Goal: Information Seeking & Learning: Learn about a topic

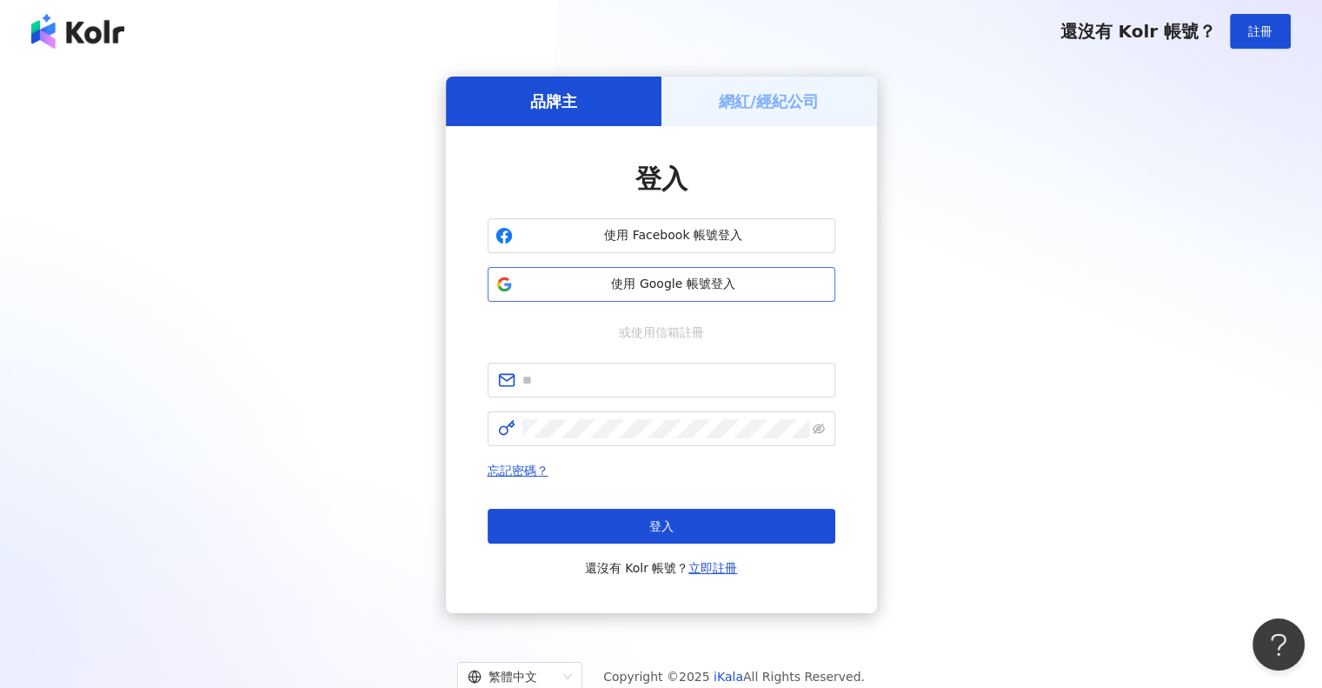
click at [648, 284] on span "使用 Google 帳號登入" at bounding box center [674, 284] width 308 height 17
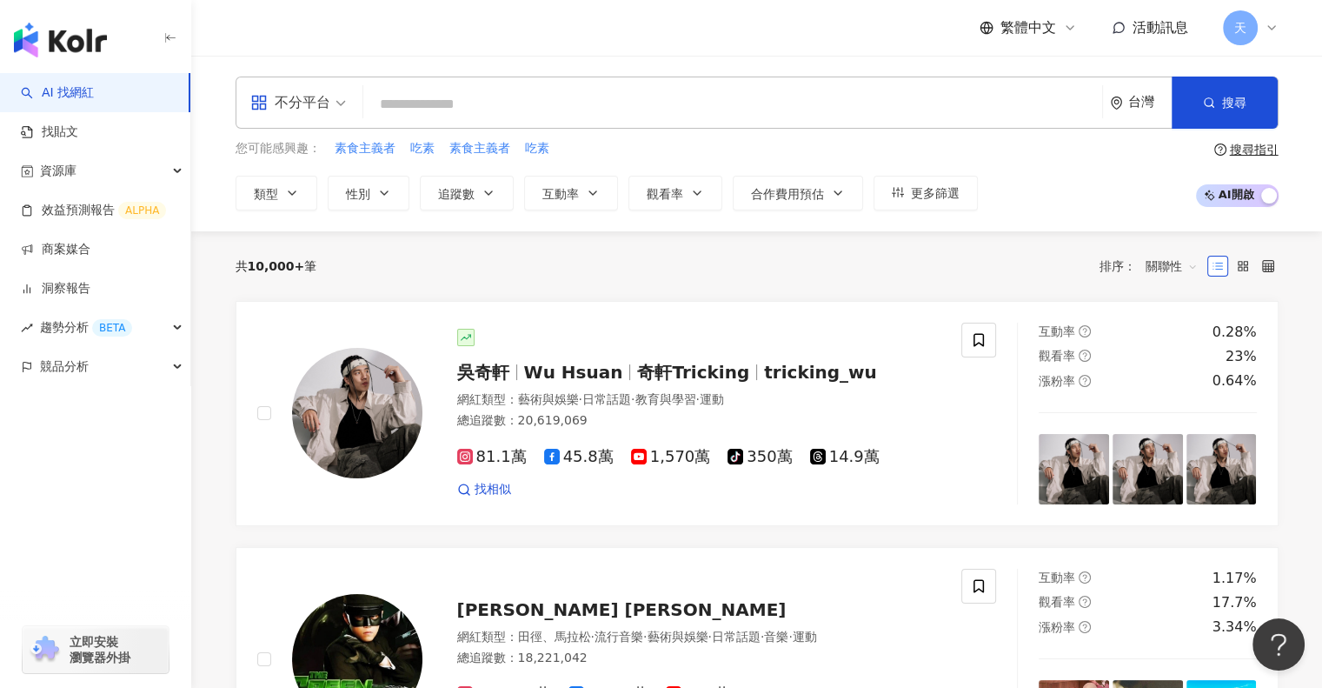
click at [466, 96] on input "search" at bounding box center [732, 104] width 725 height 33
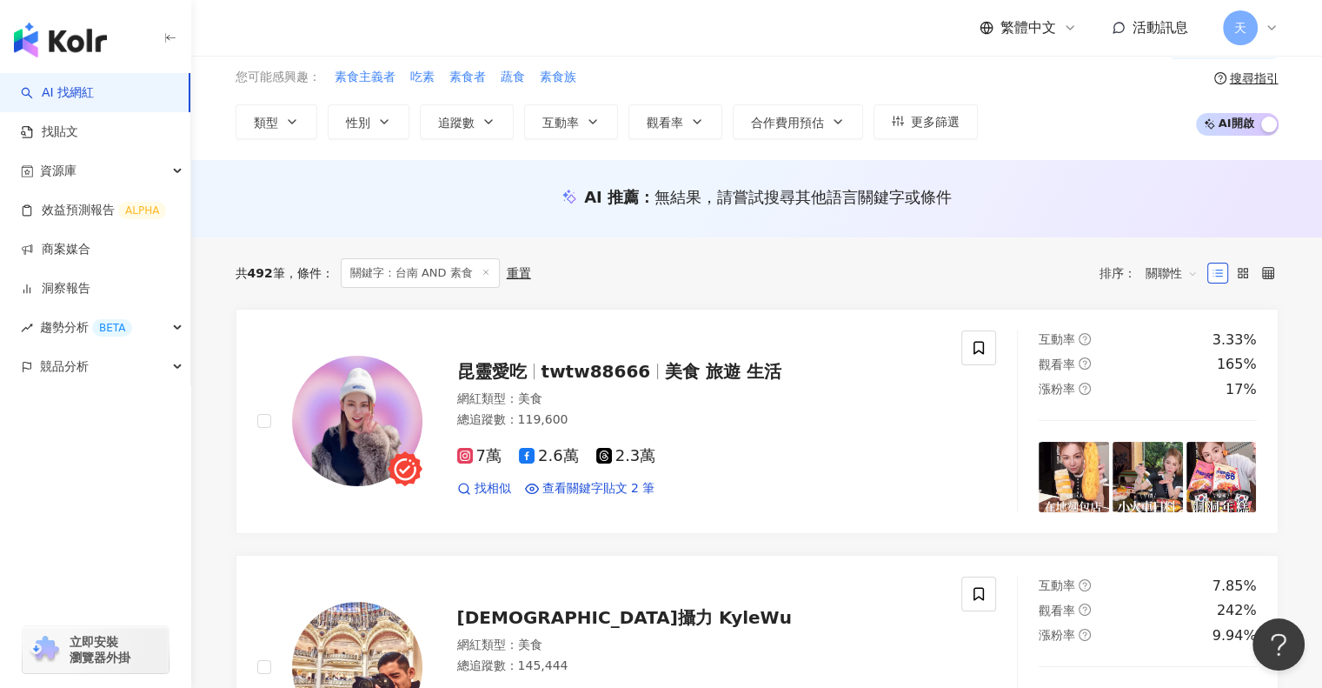
scroll to position [348, 0]
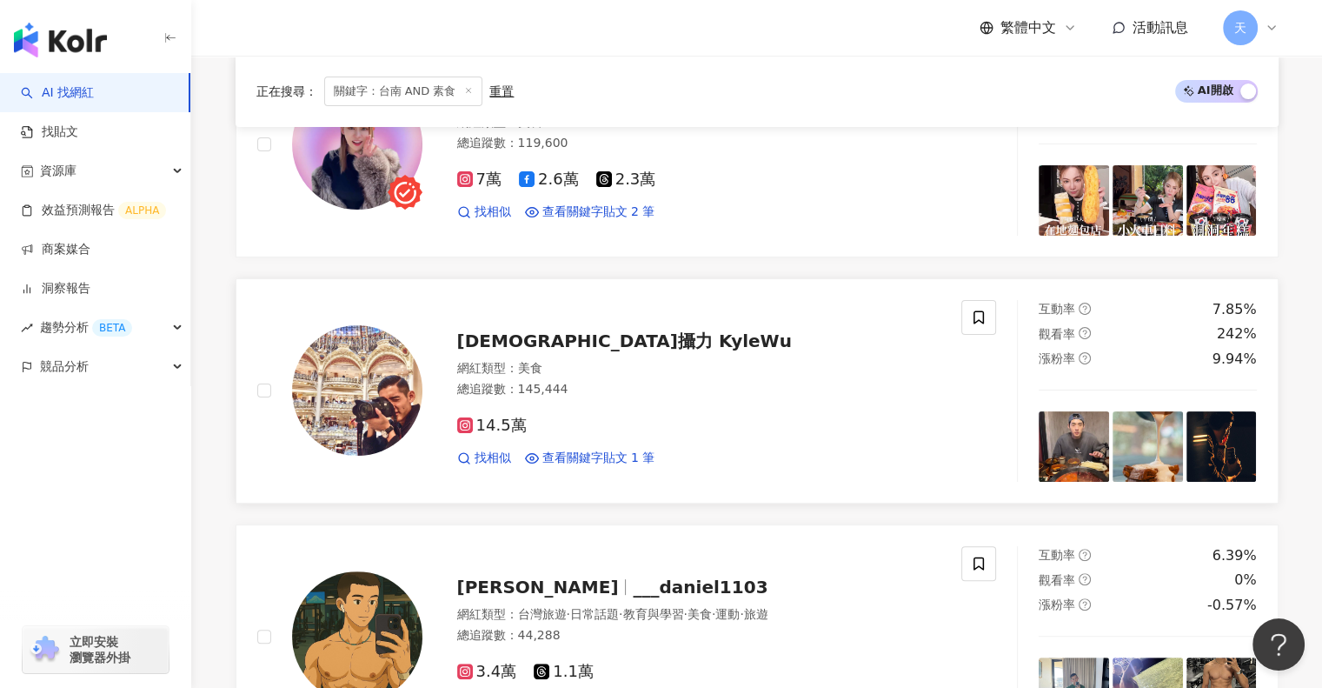
type input "*********"
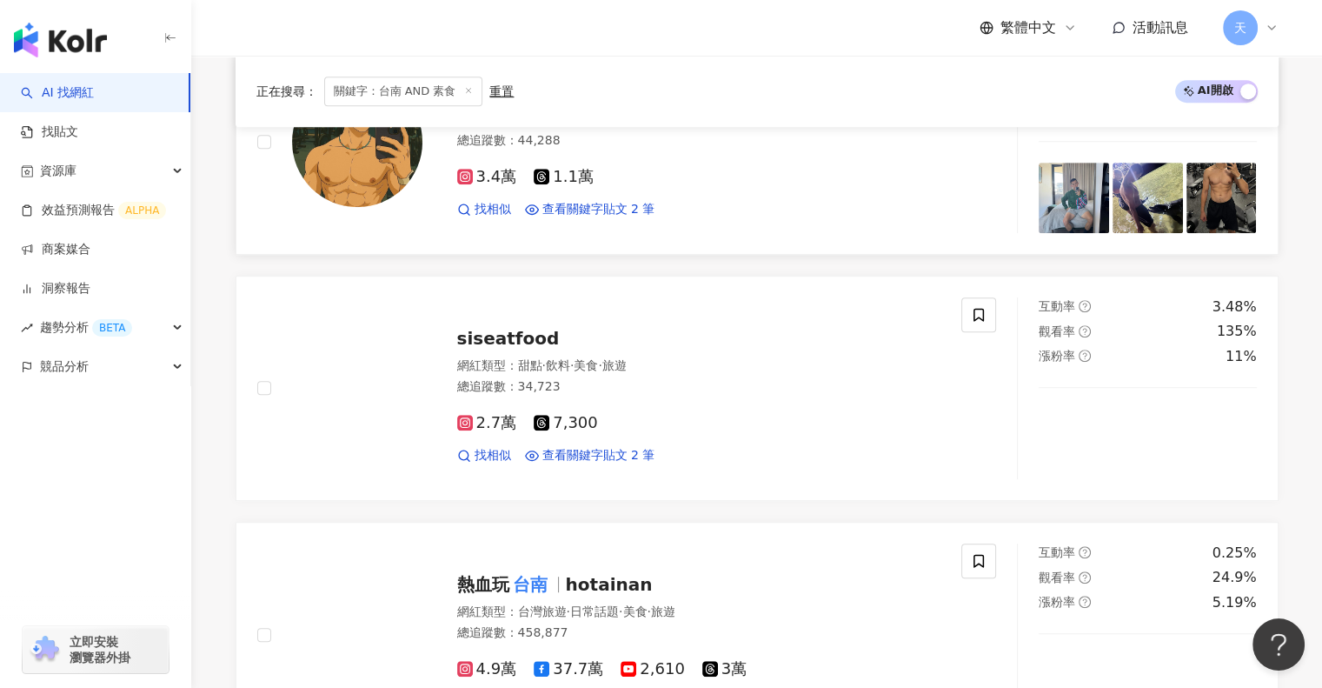
scroll to position [956, 0]
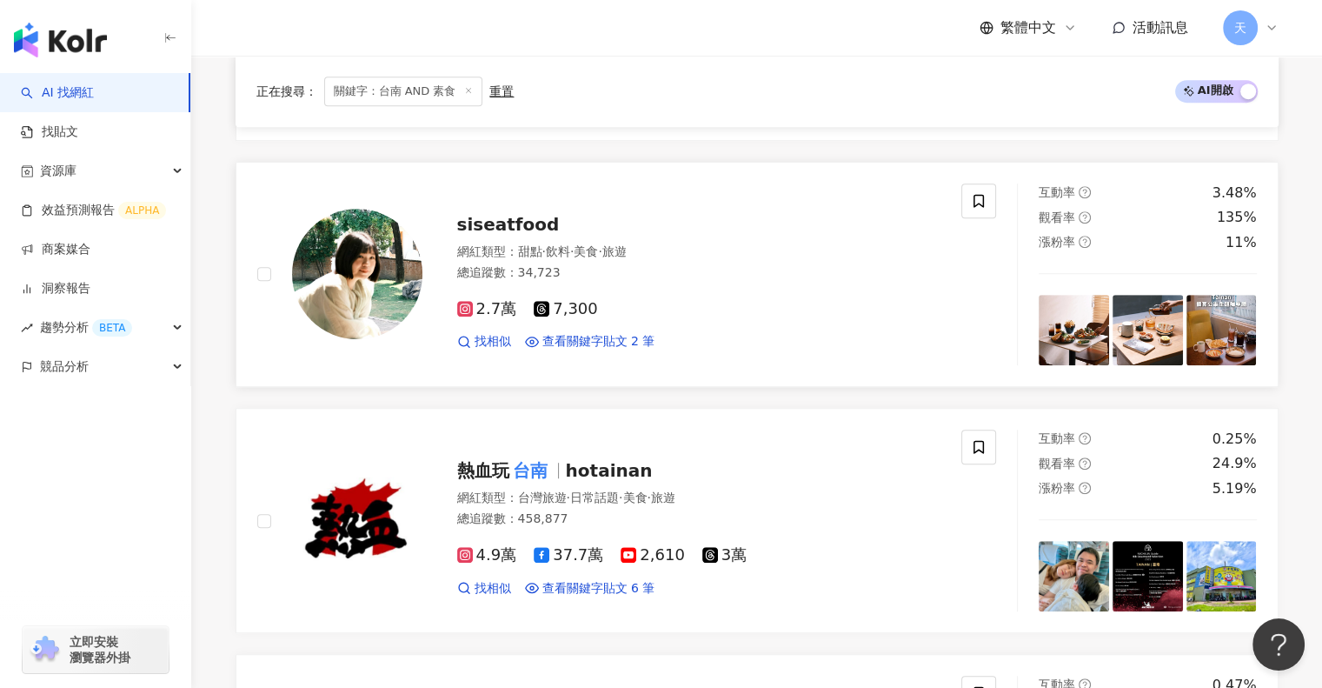
click at [467, 227] on span "siseatfood" at bounding box center [508, 224] width 103 height 21
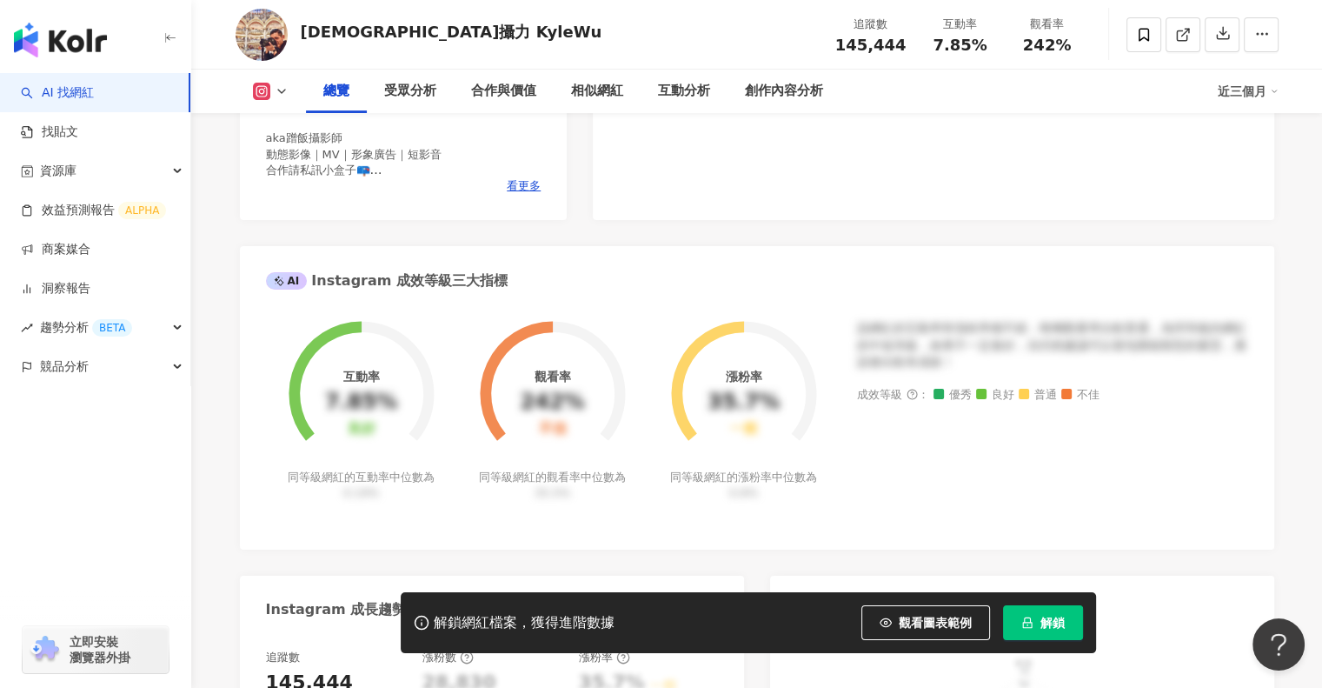
scroll to position [522, 0]
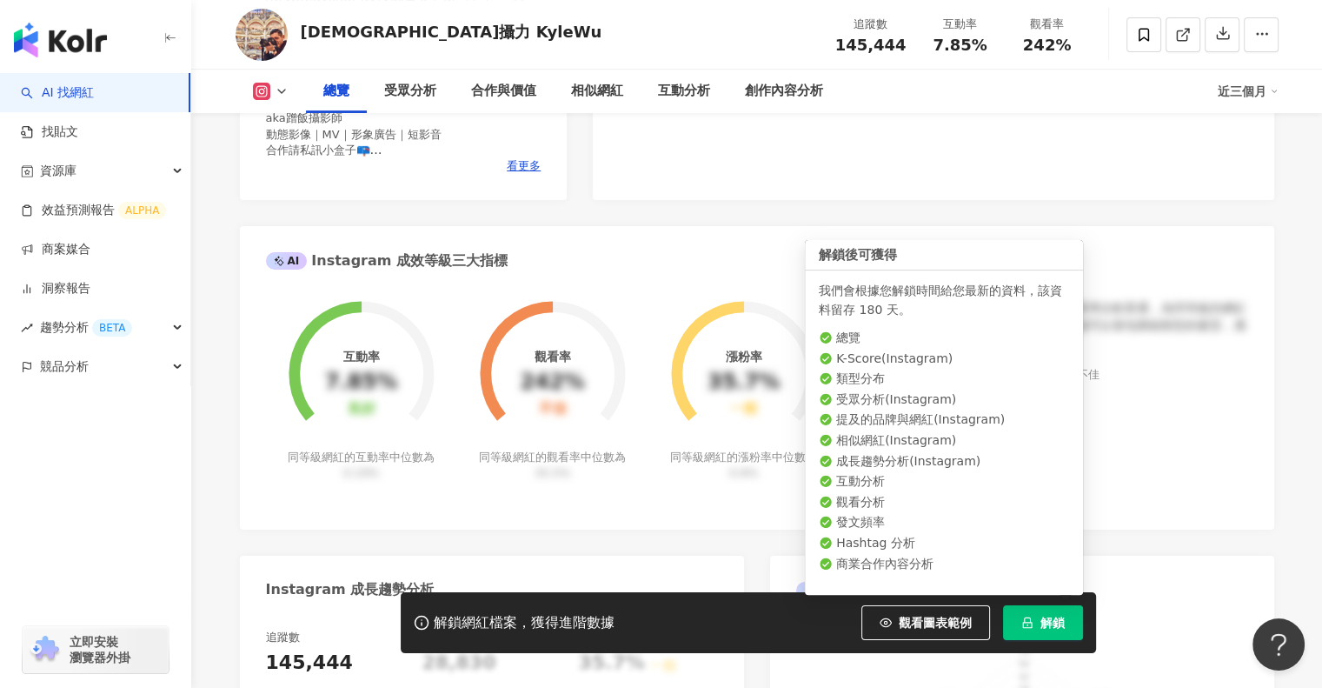
click at [1061, 620] on span "解鎖" at bounding box center [1052, 622] width 24 height 14
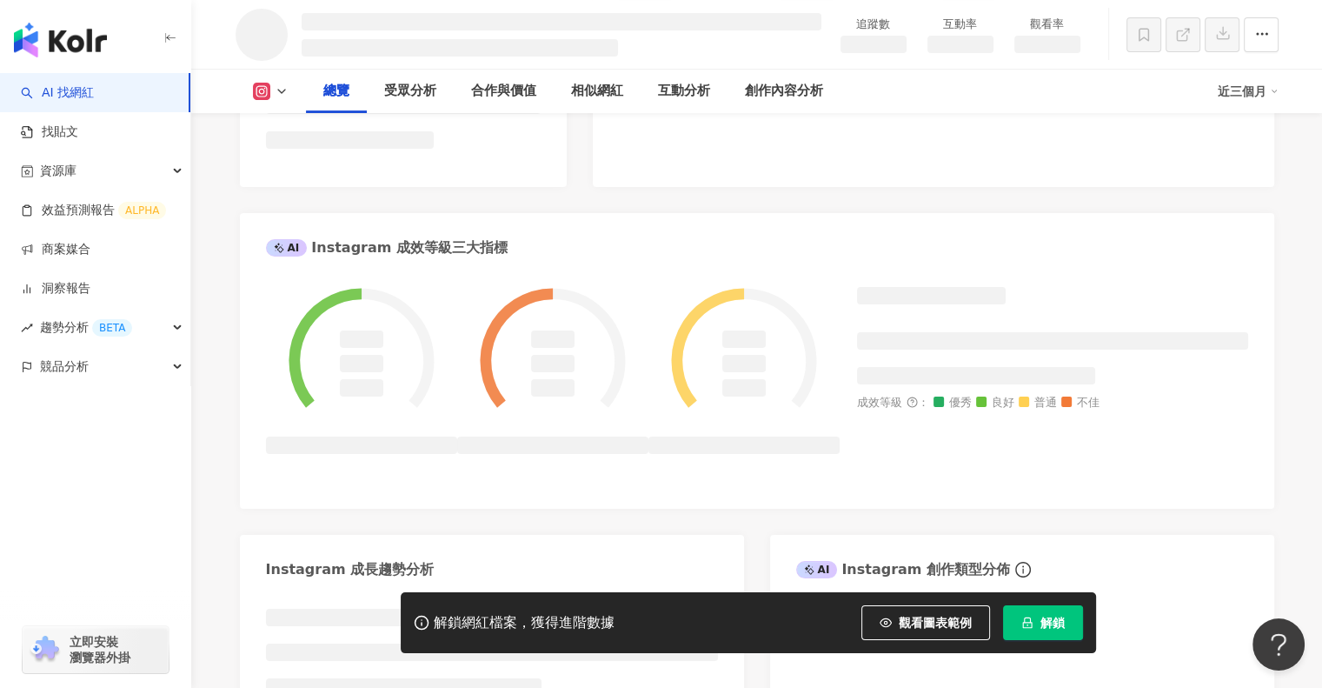
scroll to position [584, 0]
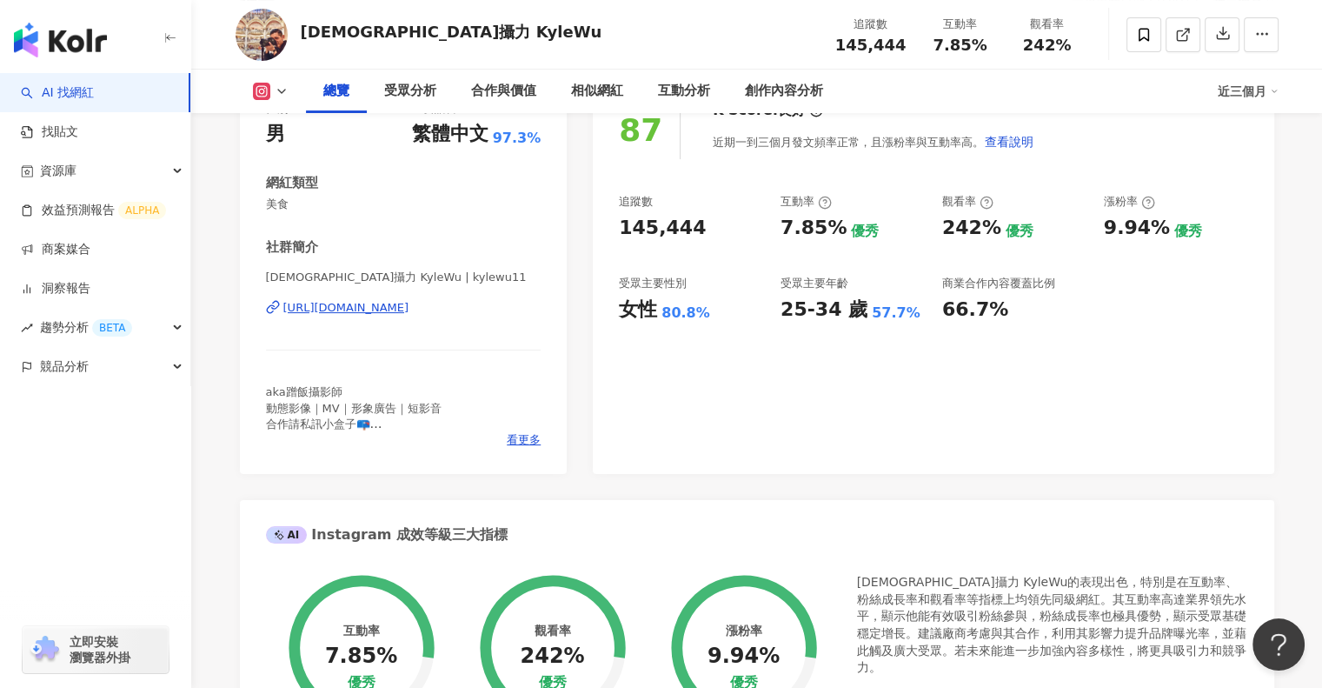
scroll to position [174, 0]
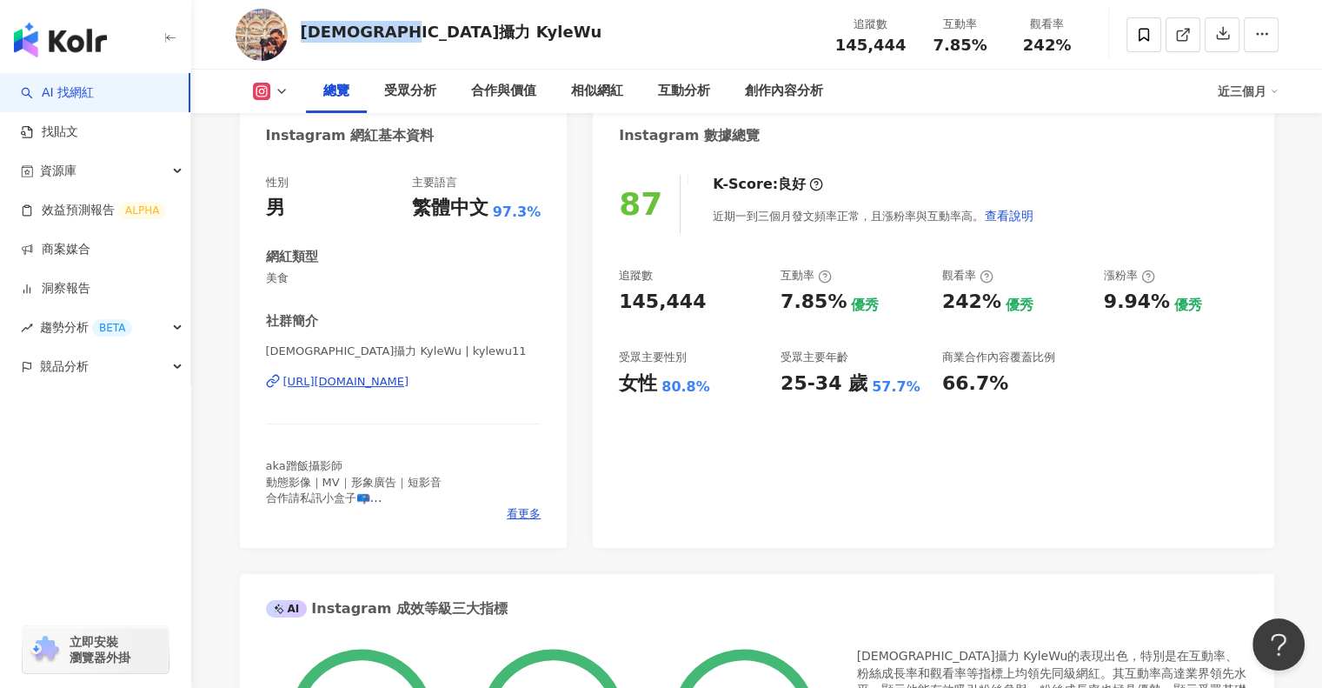
drag, startPoint x: 308, startPoint y: 30, endPoint x: 415, endPoint y: 33, distance: 107.8
click at [415, 33] on div "崴攝力 KyleWu 追蹤數 145,444 互動率 7.85% 觀看率 242%" at bounding box center [757, 34] width 1113 height 69
copy div "[DEMOGRAPHIC_DATA]攝力 KyleWu"
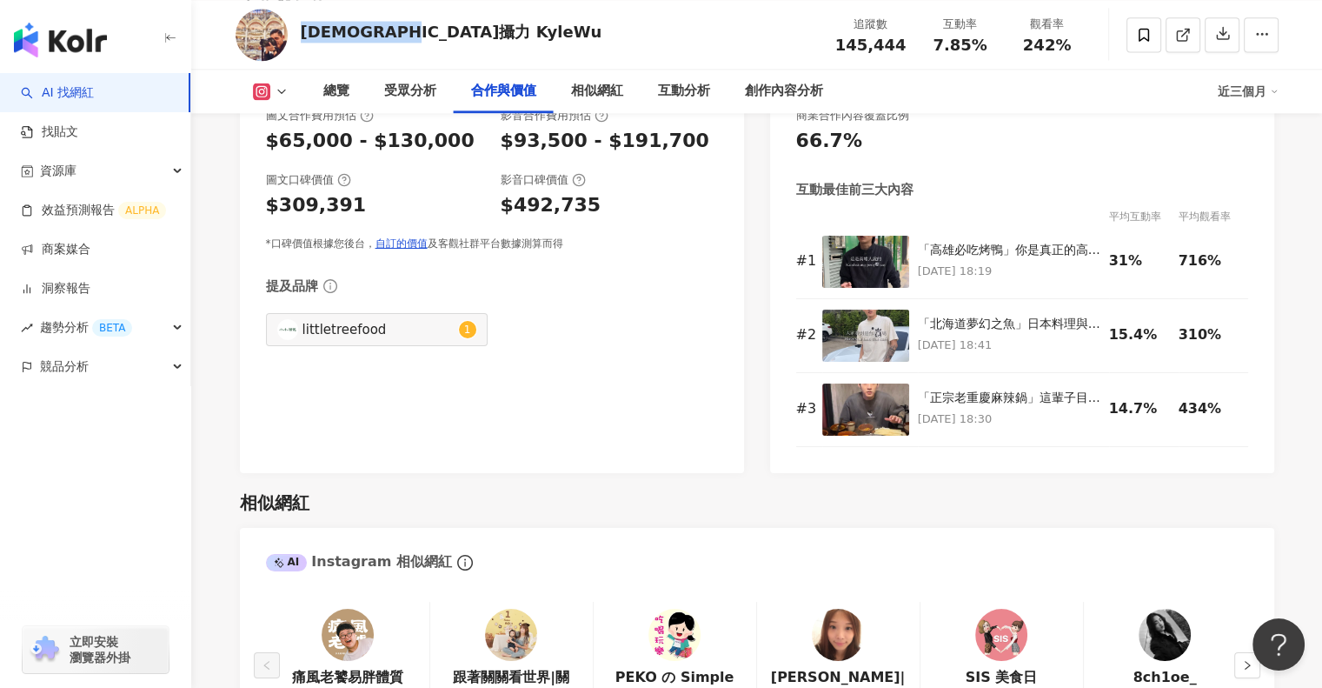
scroll to position [2260, 0]
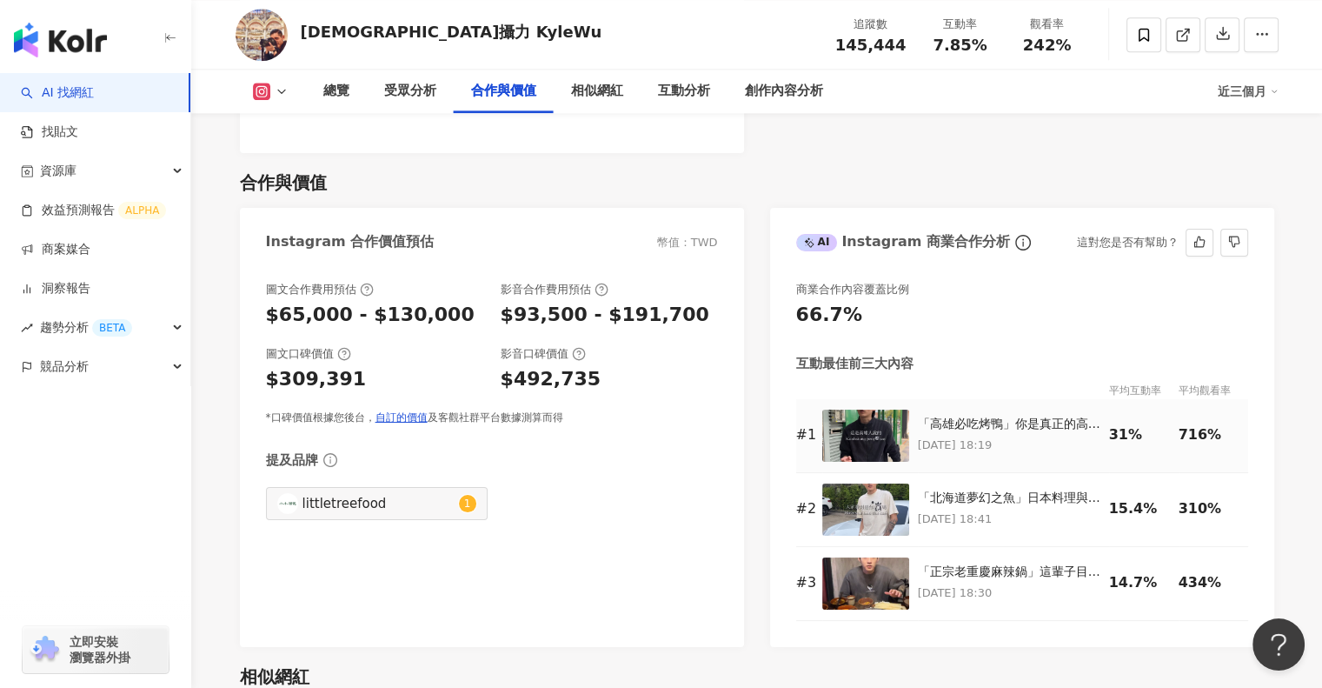
click at [980, 434] on div "「高雄必吃烤鴨」你是真正的高雄人嗎？ 📍鴨點棧烤鴨港點專賣 • @duck20200710 🔍高雄市三民區明誠二路76-1號 #探店 #蹭飯 #形象影片 #高…" at bounding box center [1009, 434] width 183 height 39
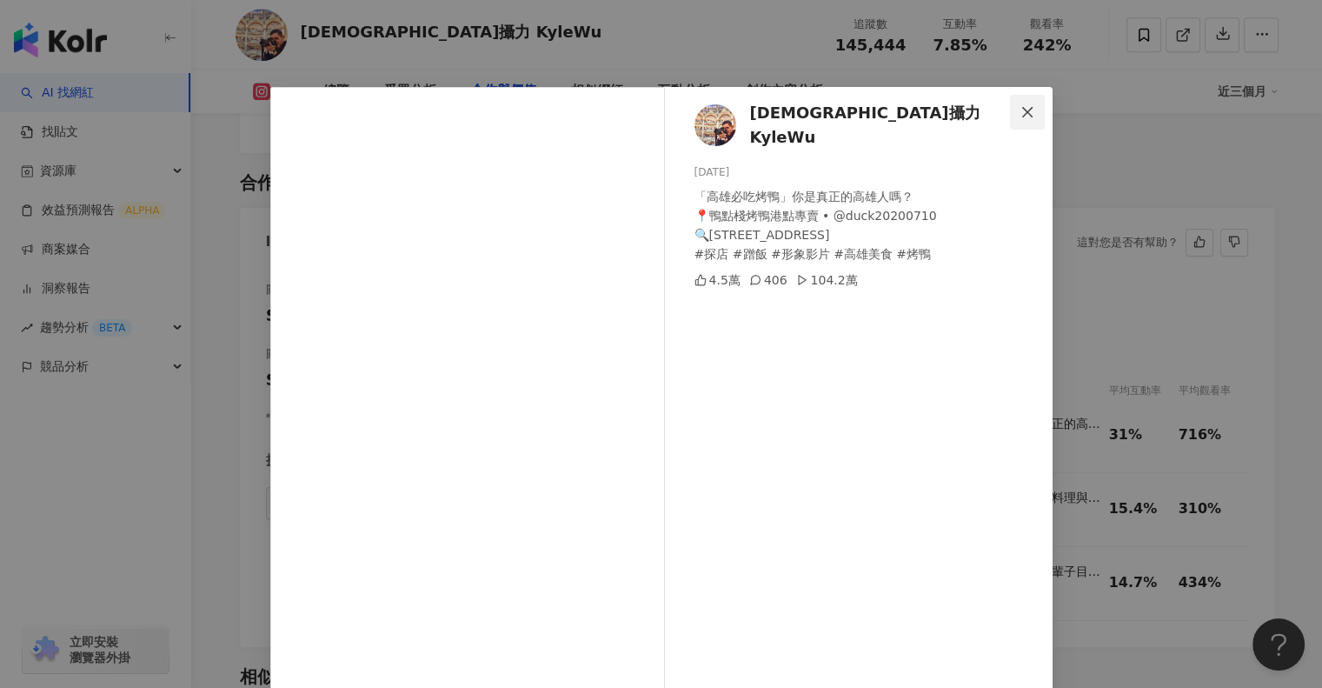
click at [1026, 108] on icon "close" at bounding box center [1027, 112] width 14 height 14
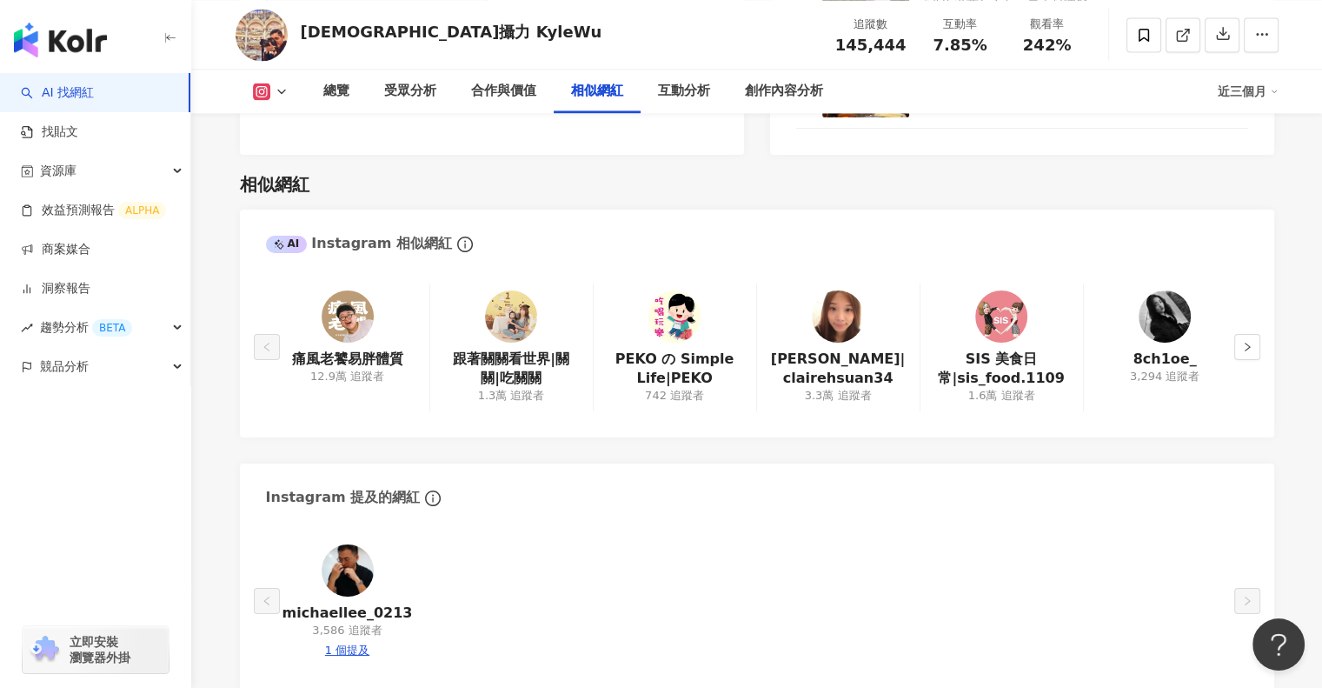
scroll to position [2781, 0]
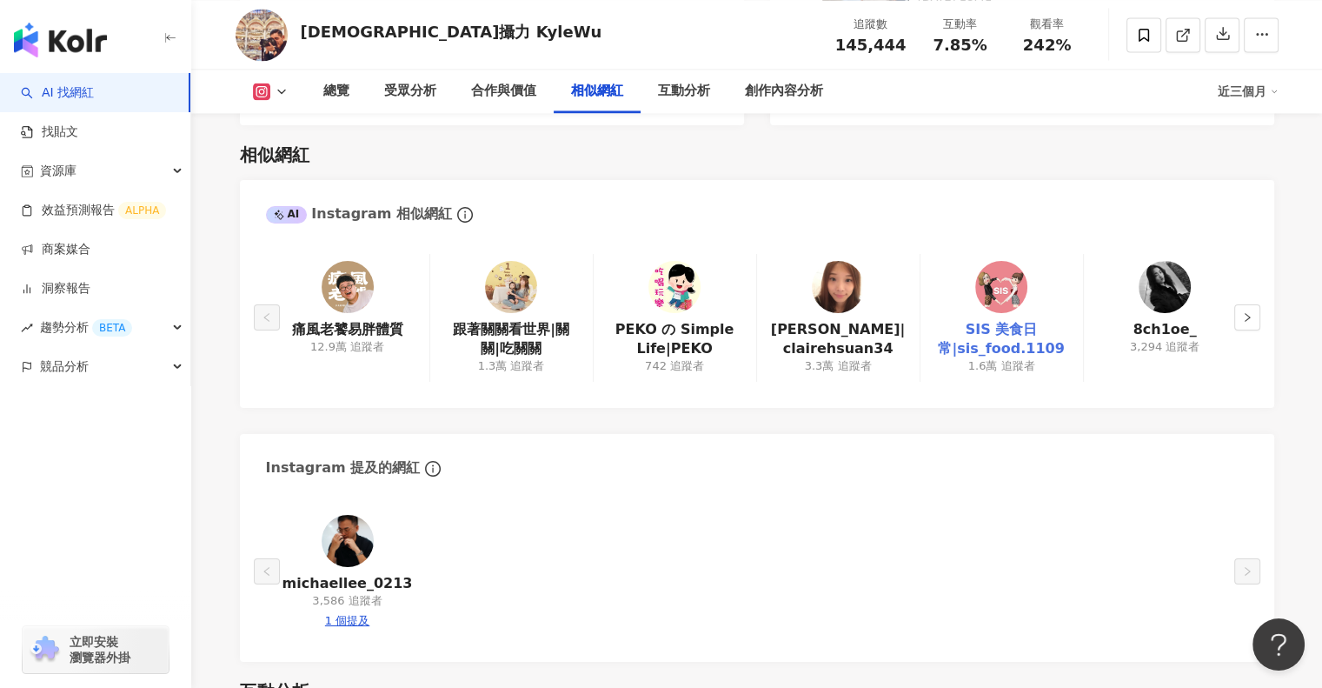
click at [1010, 330] on link "SIS 美食日常|sis_food.1109" at bounding box center [1001, 339] width 135 height 39
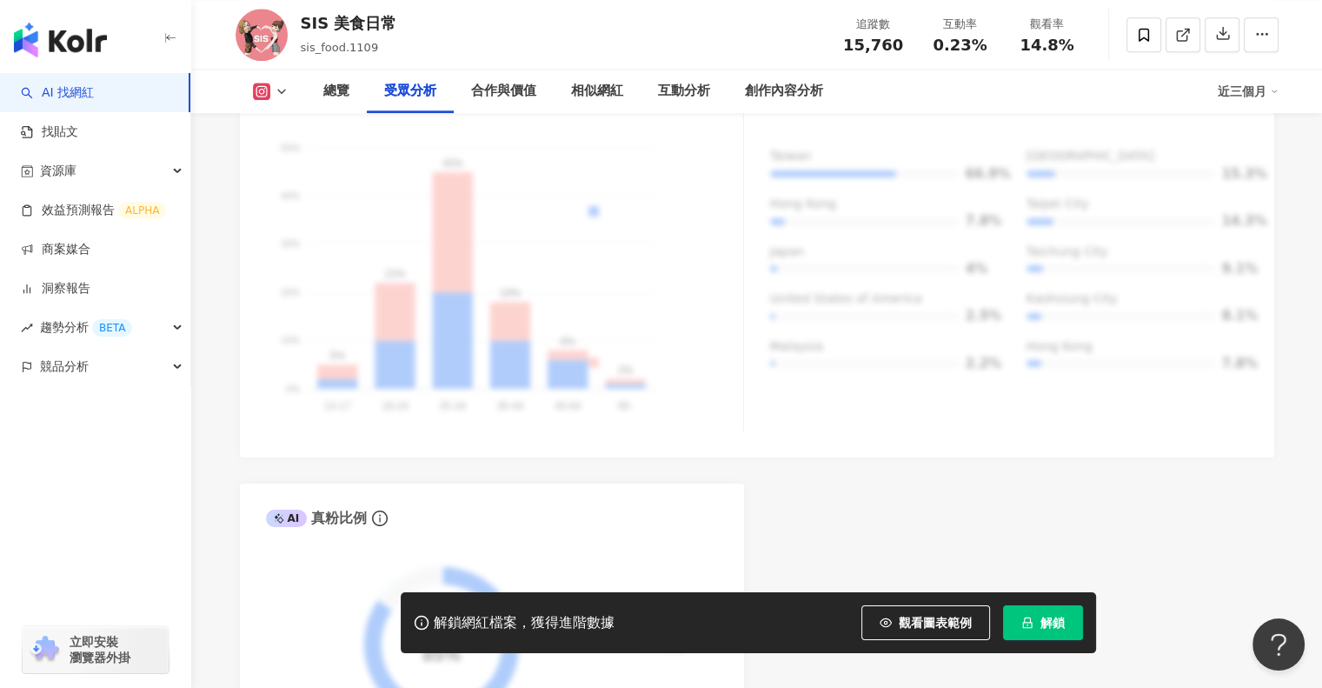
scroll to position [1738, 0]
click at [507, 95] on div "合作與價值" at bounding box center [503, 91] width 65 height 21
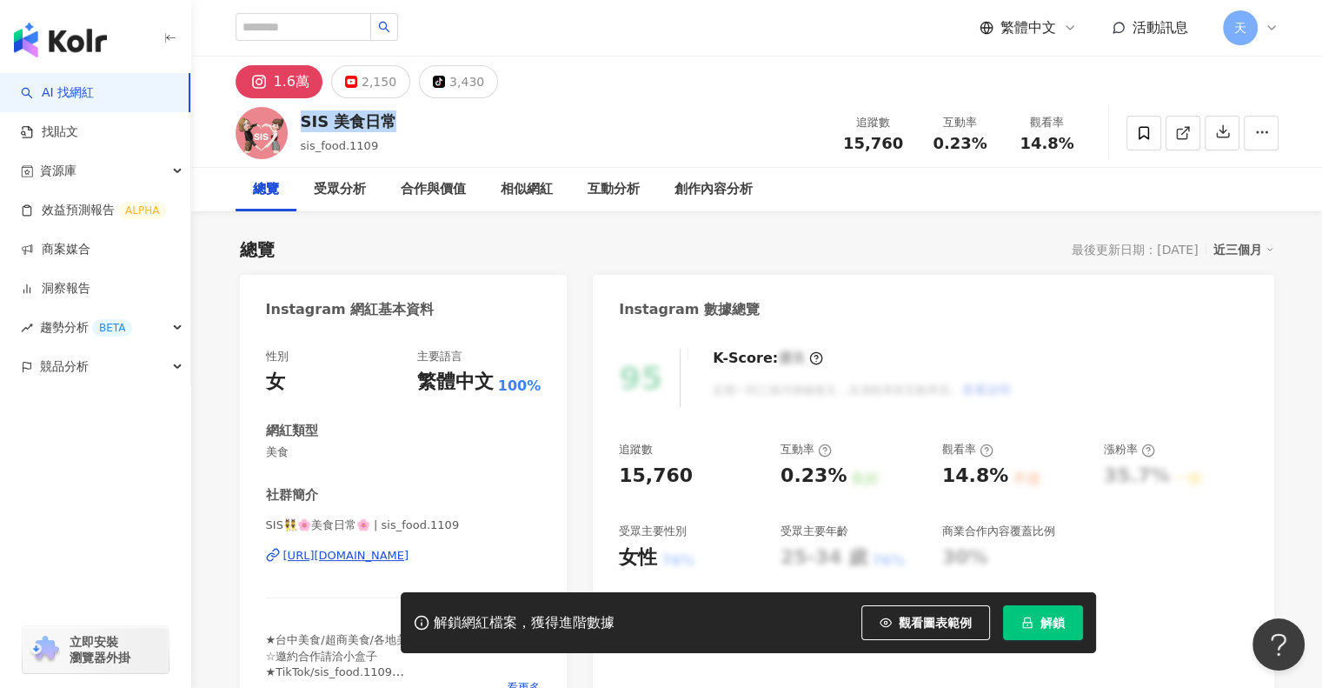
drag, startPoint x: 398, startPoint y: 124, endPoint x: 302, endPoint y: 123, distance: 96.5
click at [302, 123] on div "SIS 美食日常 sis_food.1109 追蹤數 15,760 互動率 0.23% 觀看率 14.8%" at bounding box center [757, 132] width 1113 height 69
copy div "SIS 美食日常"
click at [273, 30] on input "search" at bounding box center [304, 27] width 136 height 28
paste input "****"
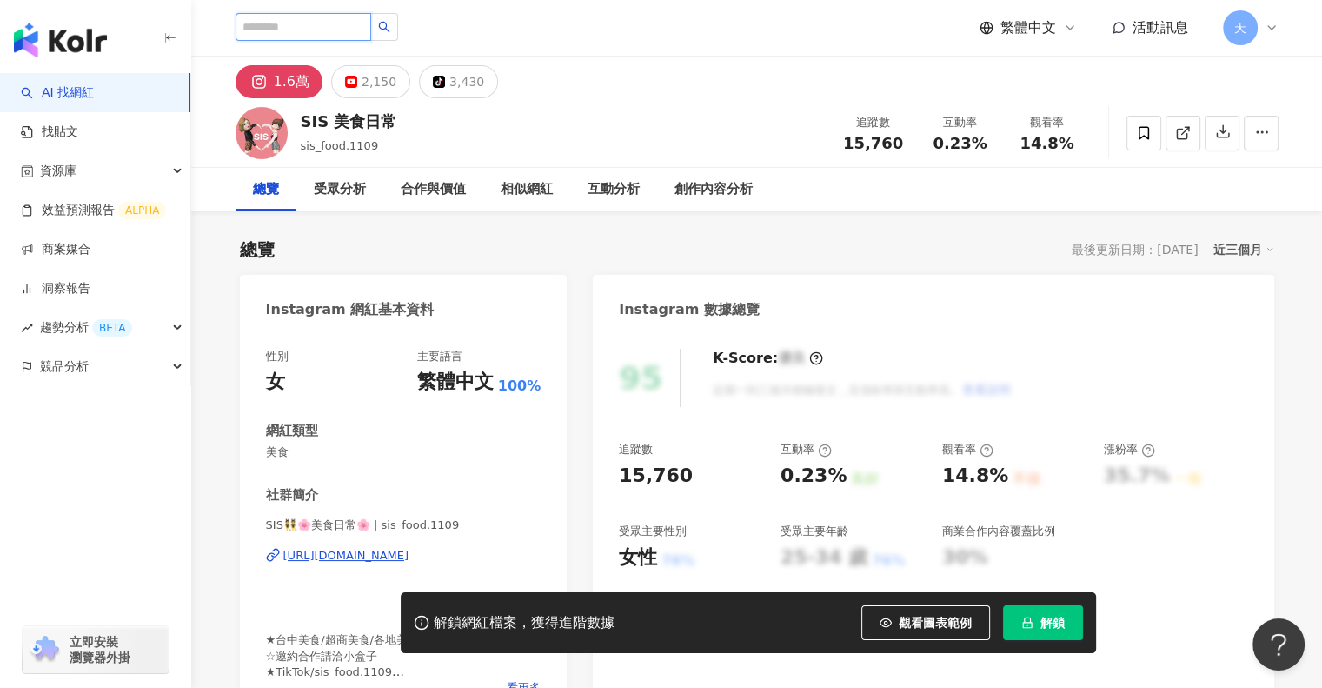
type input "****"
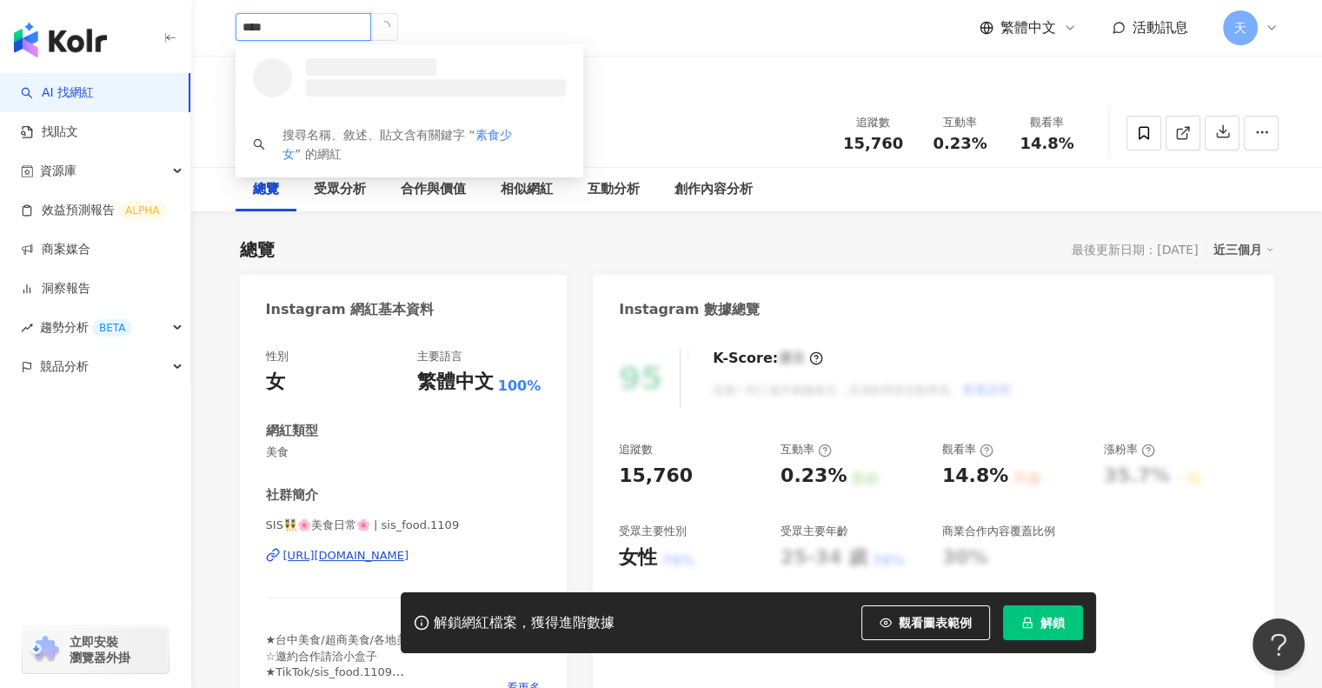
click at [391, 31] on icon "loading" at bounding box center [383, 26] width 15 height 15
click at [358, 64] on span "素食少女" at bounding box center [357, 66] width 113 height 17
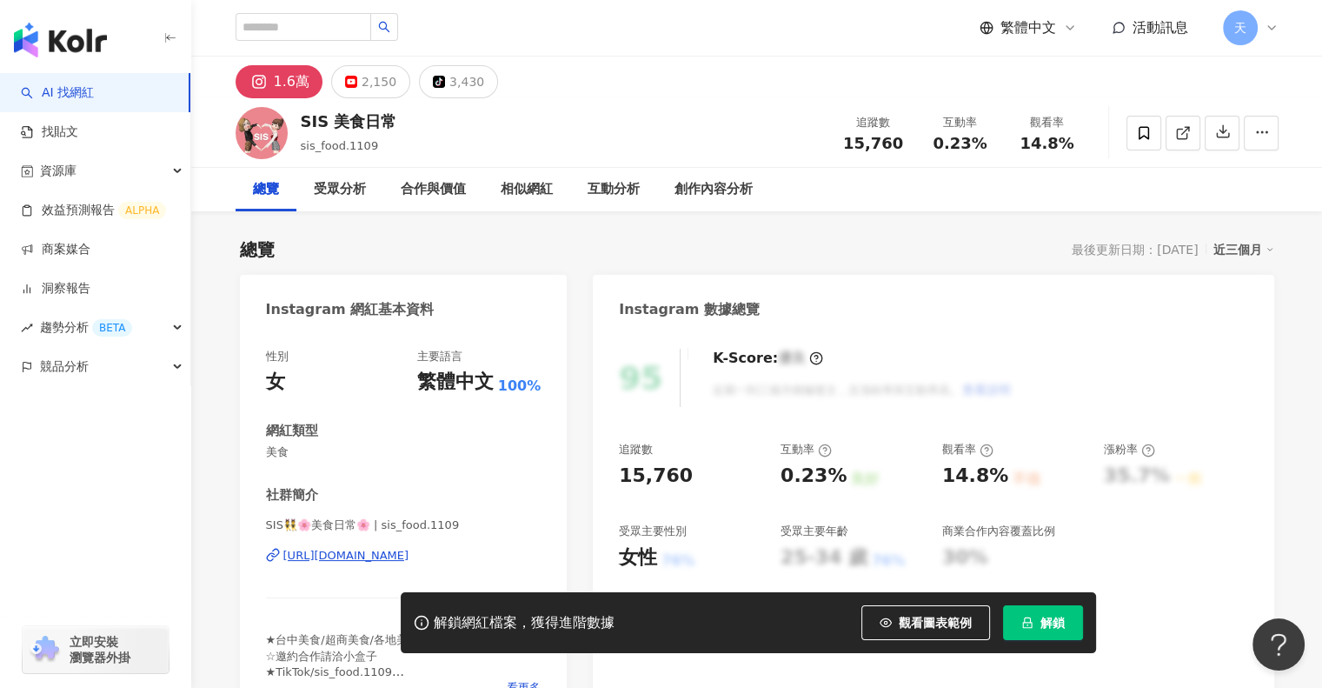
click at [734, 44] on div "素食少女 2,751 追蹤者 搜尋名稱、敘述、貼文含有關鍵字 “ 素食少女 ” 的網紅 繁體中文 活動訊息 天" at bounding box center [757, 28] width 1043 height 56
click at [475, 10] on div "素食少女 2,751 追蹤者 搜尋名稱、敘述、貼文含有關鍵字 “ 素食少女 ” 的網紅 繁體中文 活動訊息 天" at bounding box center [757, 28] width 1043 height 56
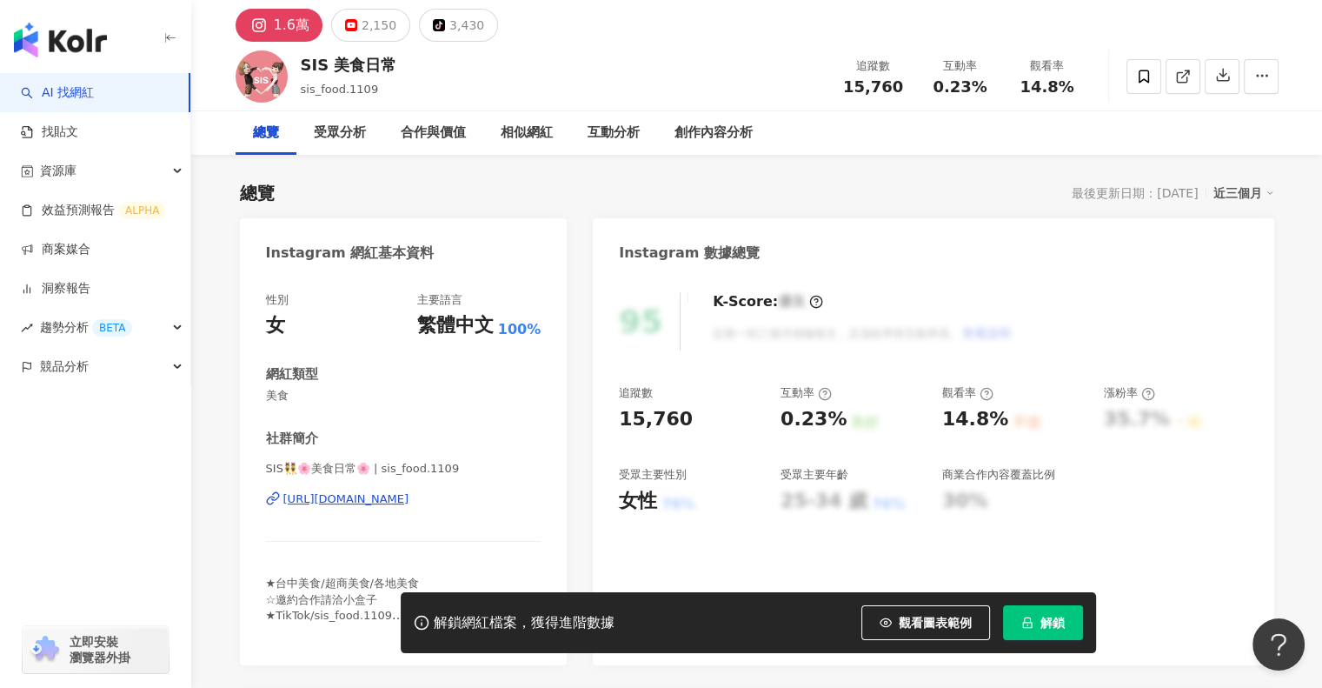
scroll to position [174, 0]
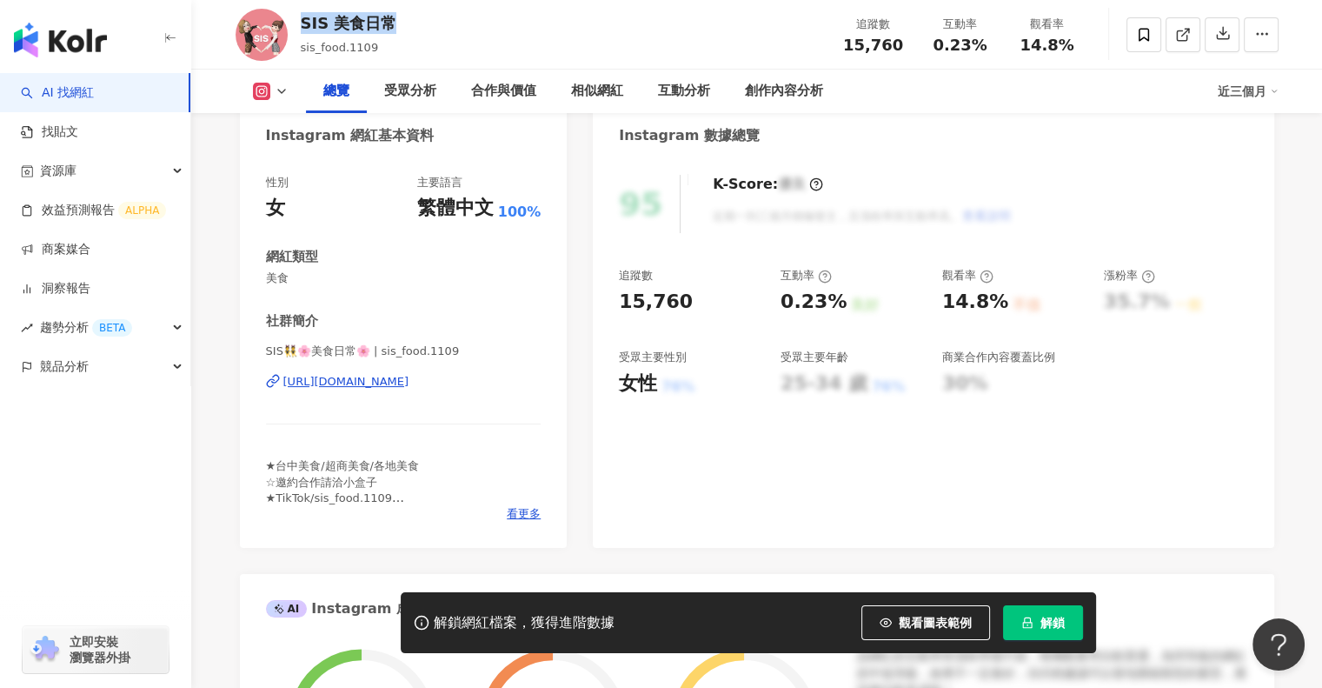
drag, startPoint x: 386, startPoint y: 17, endPoint x: 302, endPoint y: 19, distance: 84.3
click at [302, 19] on div "SIS 美食日常 sis_food.1109 追蹤數 15,760 互動率 0.23% 觀看率 14.8%" at bounding box center [757, 34] width 1113 height 69
copy div "SIS 美食日常"
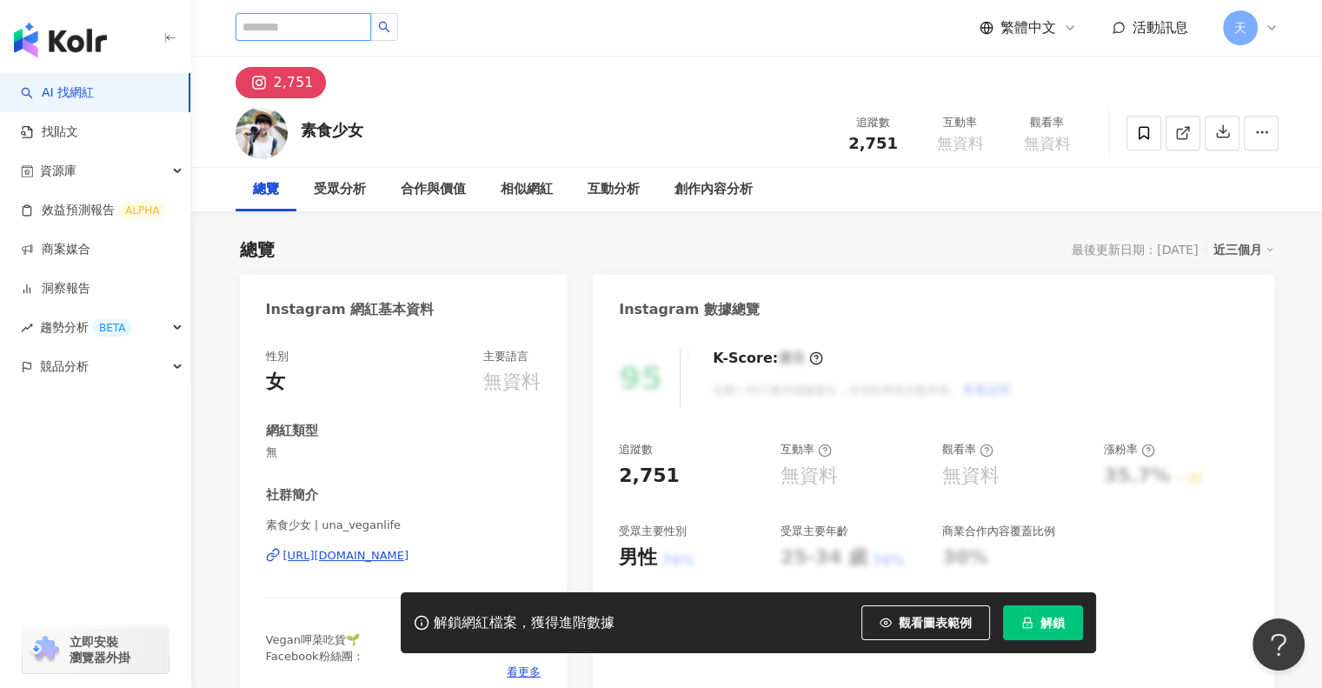
click at [286, 33] on input "search" at bounding box center [304, 27] width 136 height 28
paste input "*******"
type input "*******"
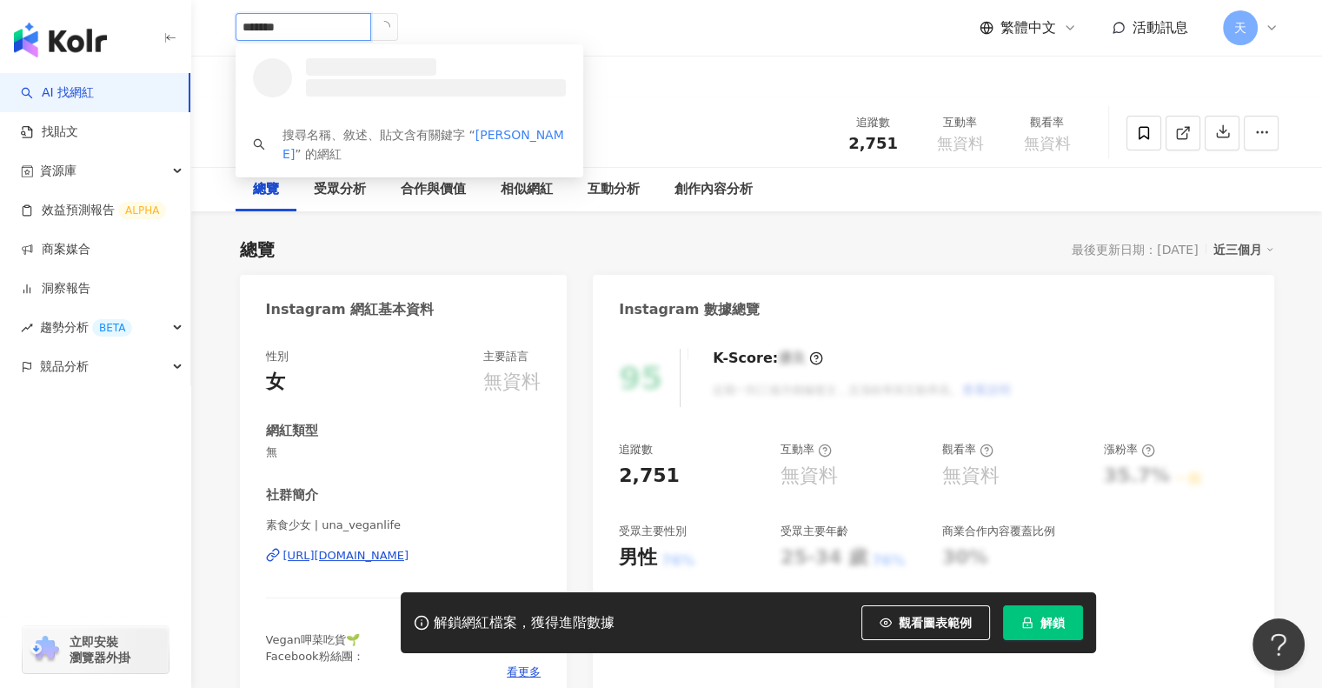
click at [391, 26] on icon "loading" at bounding box center [383, 26] width 15 height 15
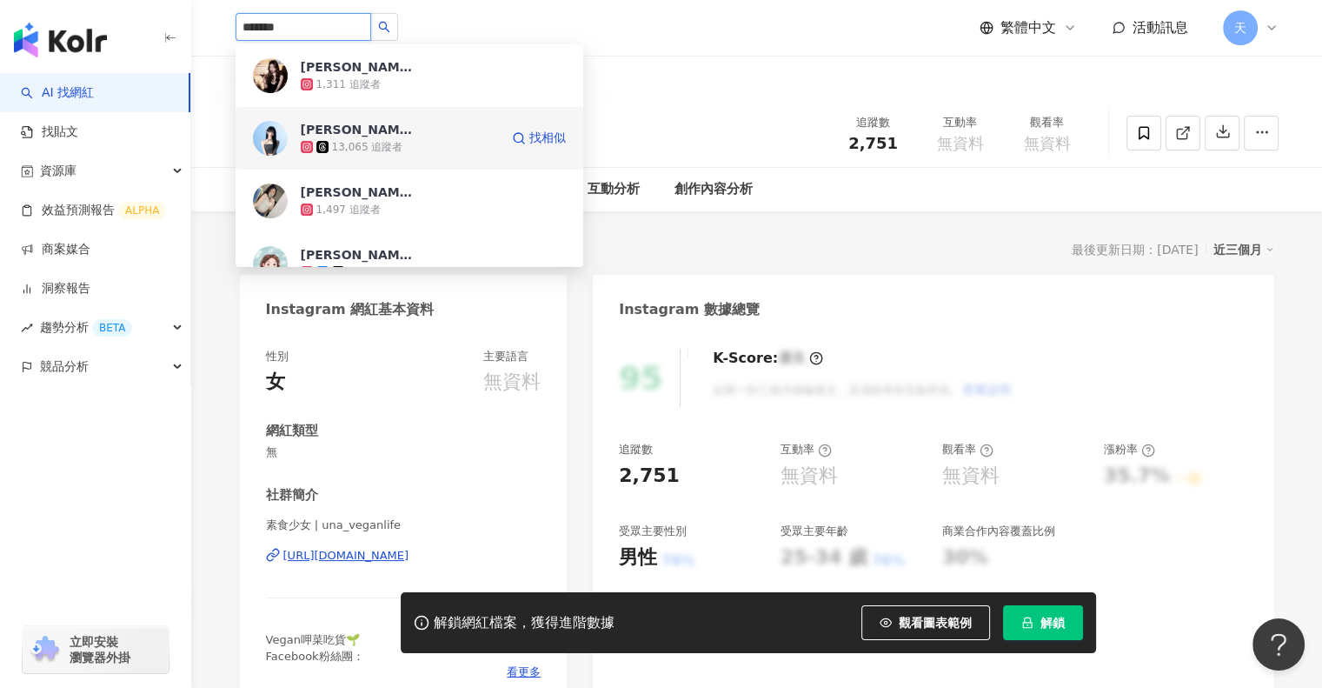
click at [382, 127] on span "Dorothy" at bounding box center [357, 129] width 113 height 17
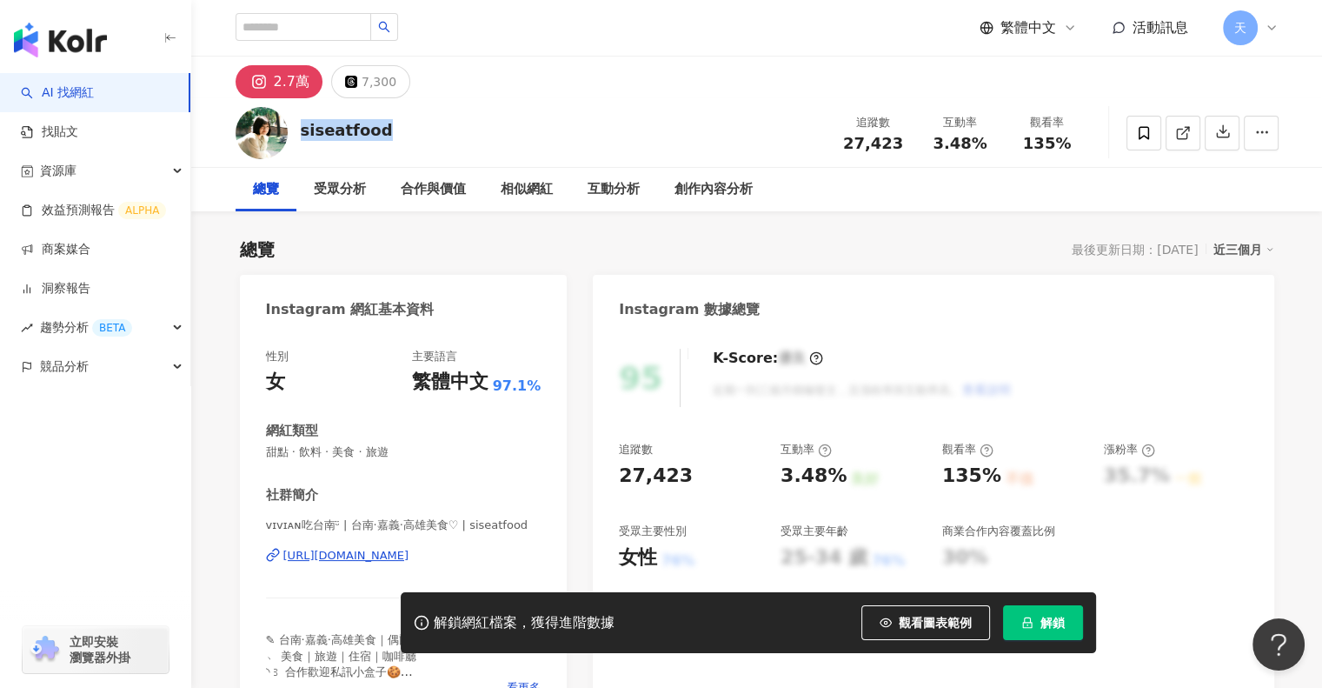
drag, startPoint x: 368, startPoint y: 128, endPoint x: 299, endPoint y: 130, distance: 68.7
click at [299, 130] on div "siseatfood 追蹤數 27,423 互動率 3.48% 觀看率 135%" at bounding box center [757, 132] width 1113 height 69
copy div "siseatfood"
click at [1040, 621] on span "解鎖" at bounding box center [1052, 622] width 24 height 14
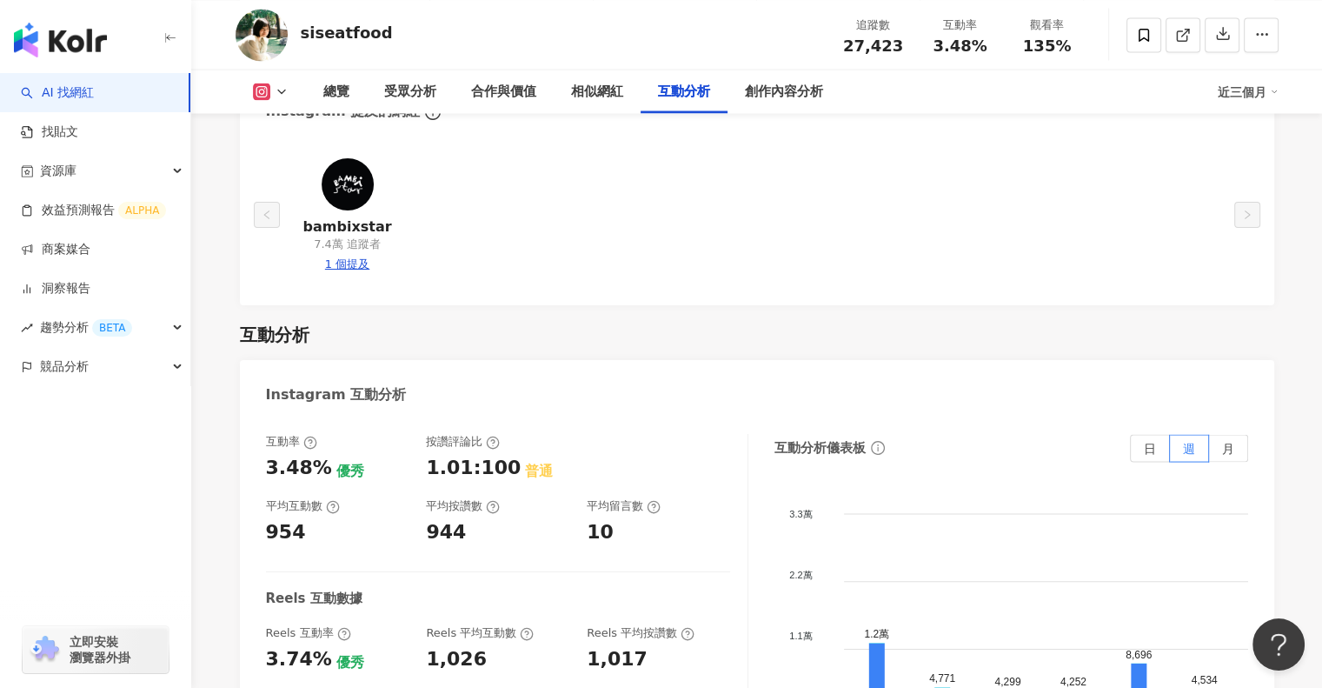
scroll to position [3477, 0]
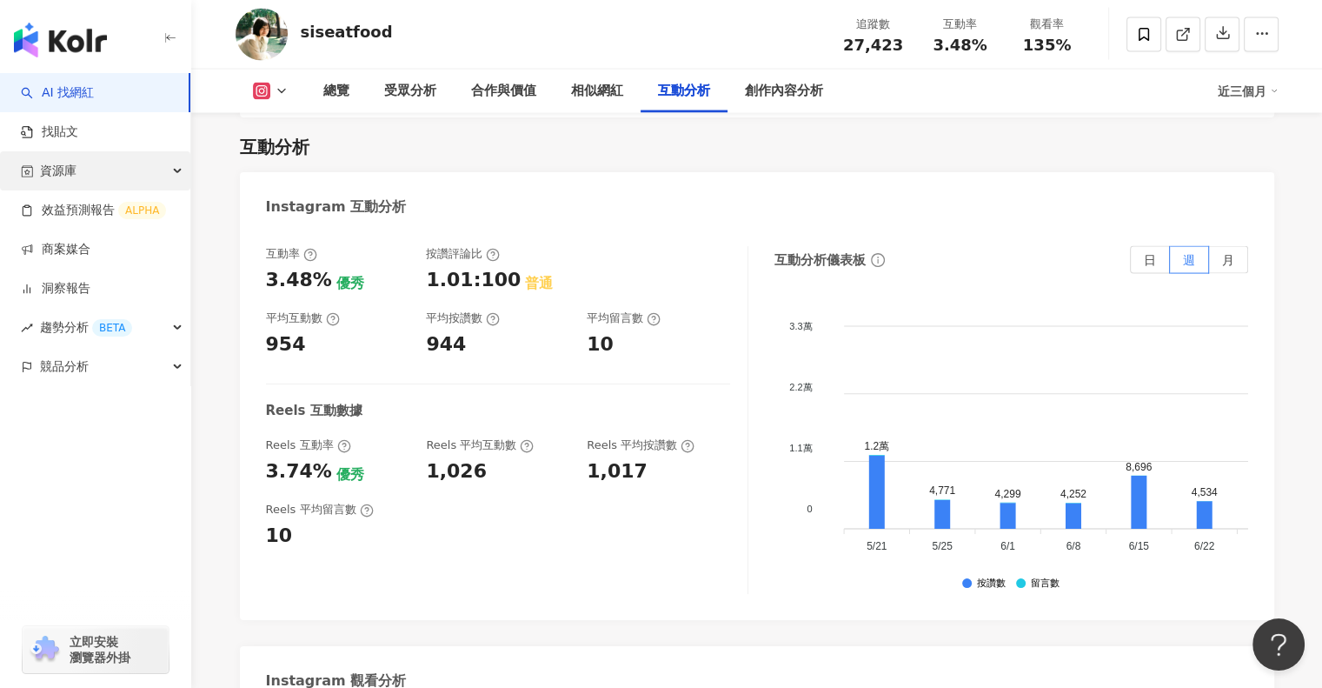
click at [67, 176] on span "資源庫" at bounding box center [58, 170] width 37 height 39
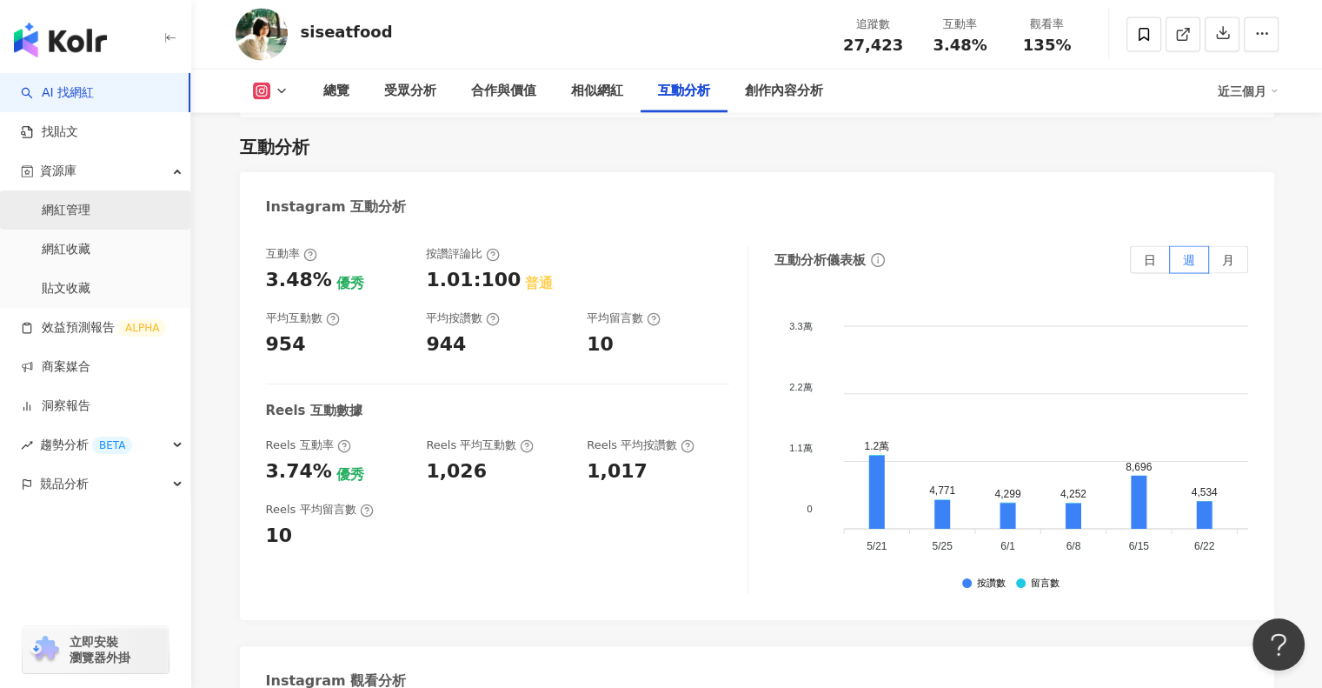
click at [87, 210] on link "網紅管理" at bounding box center [66, 210] width 49 height 17
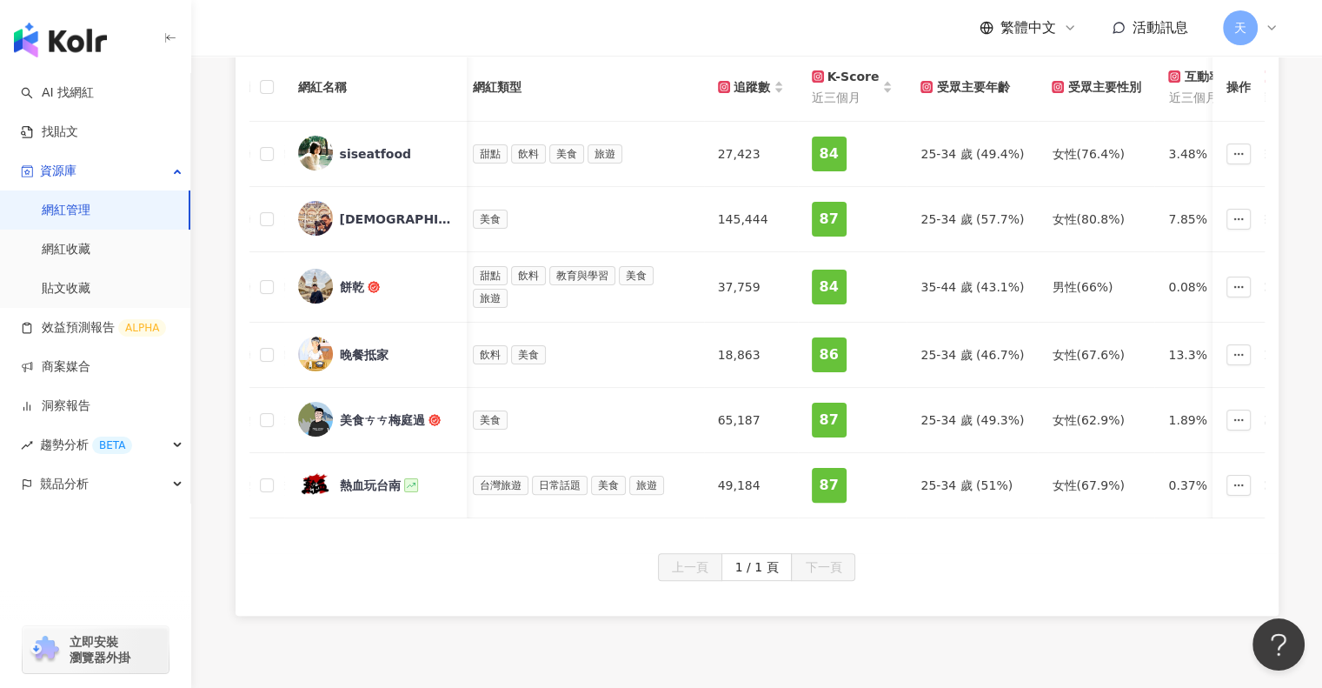
scroll to position [0, 501]
